Goal: Communication & Community: Connect with others

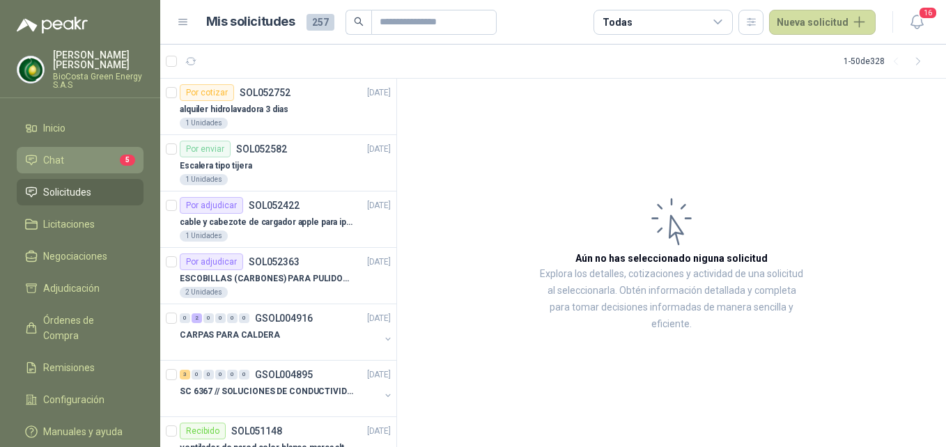
click at [115, 161] on li "Chat 5" at bounding box center [80, 160] width 110 height 15
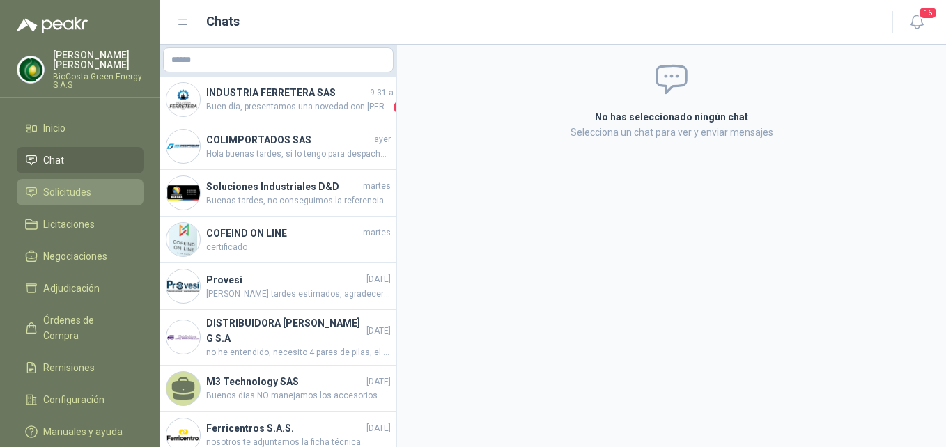
click at [105, 192] on li "Solicitudes" at bounding box center [80, 192] width 110 height 15
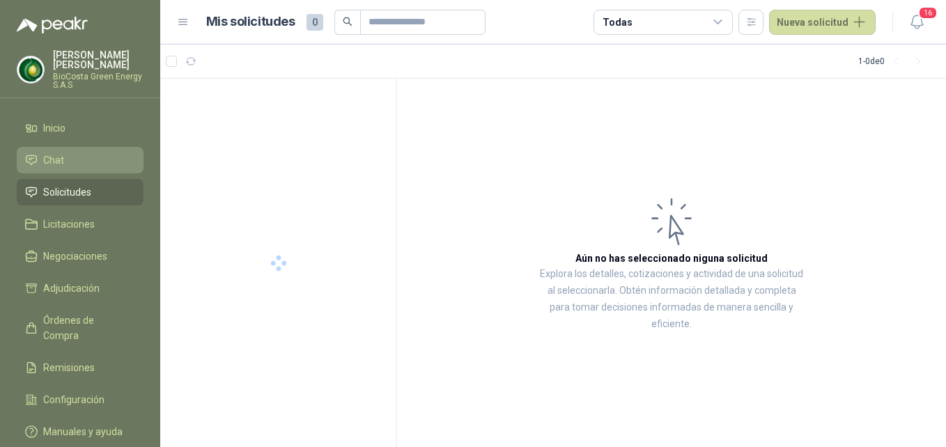
click at [97, 158] on li "Chat" at bounding box center [80, 160] width 110 height 15
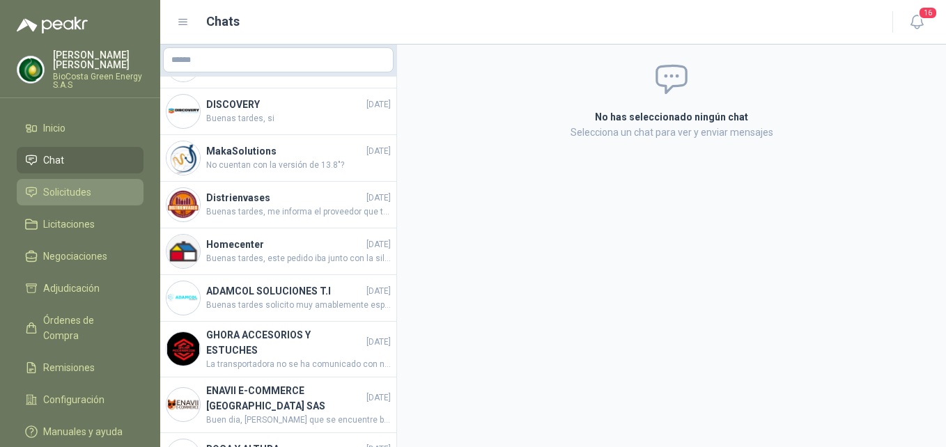
scroll to position [418, 0]
click at [111, 170] on link "Chat" at bounding box center [80, 160] width 127 height 26
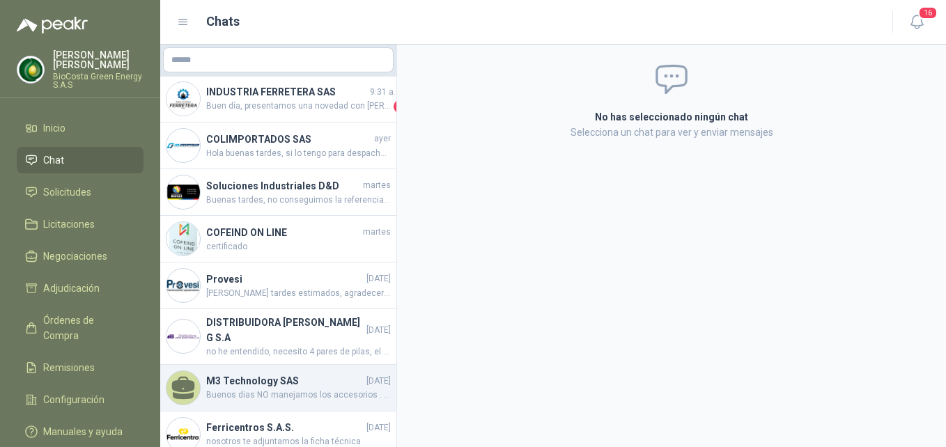
scroll to position [0, 0]
